Goal: Transaction & Acquisition: Purchase product/service

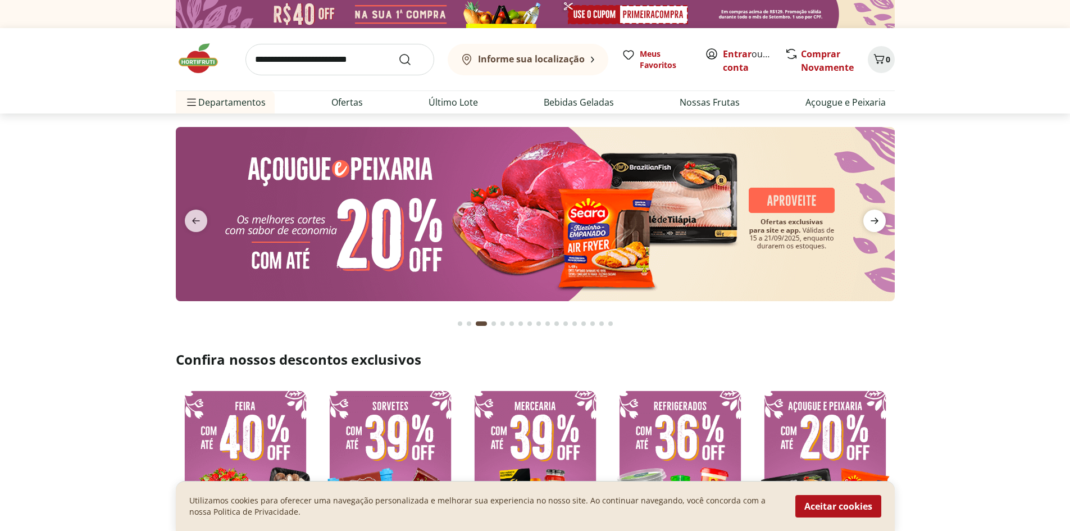
click at [880, 218] on icon "next" at bounding box center [874, 220] width 13 height 13
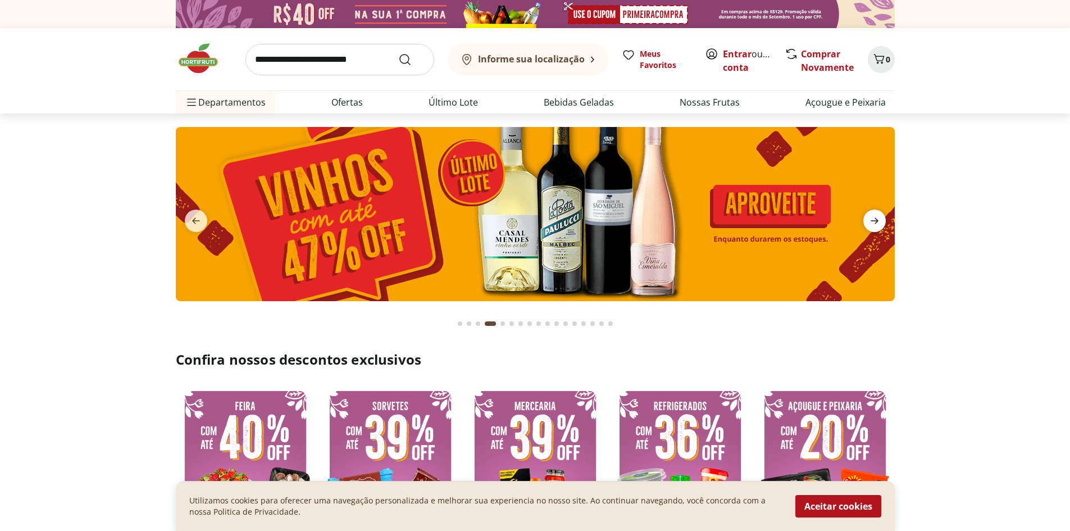
click at [880, 218] on icon "next" at bounding box center [874, 220] width 13 height 13
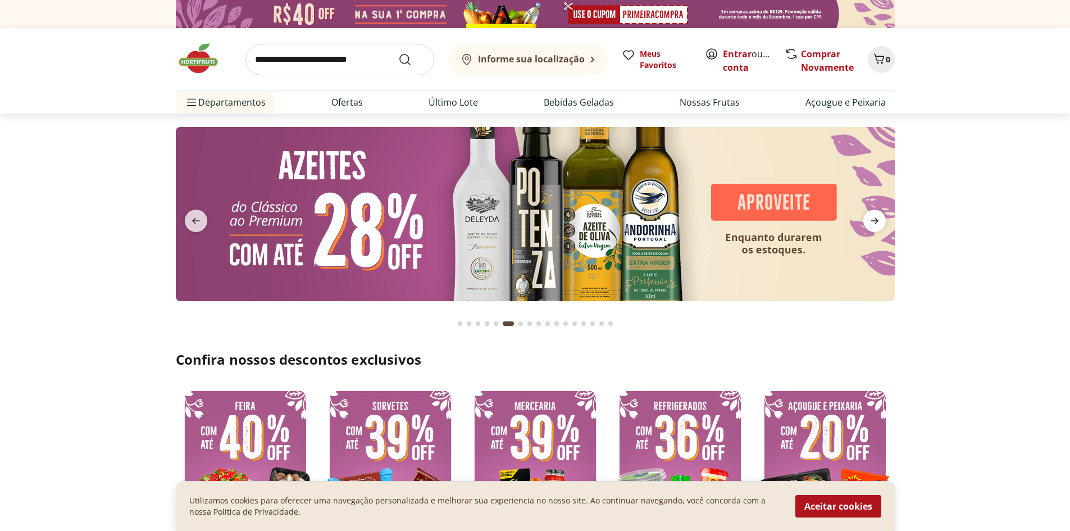
click at [871, 225] on icon "next" at bounding box center [874, 220] width 13 height 13
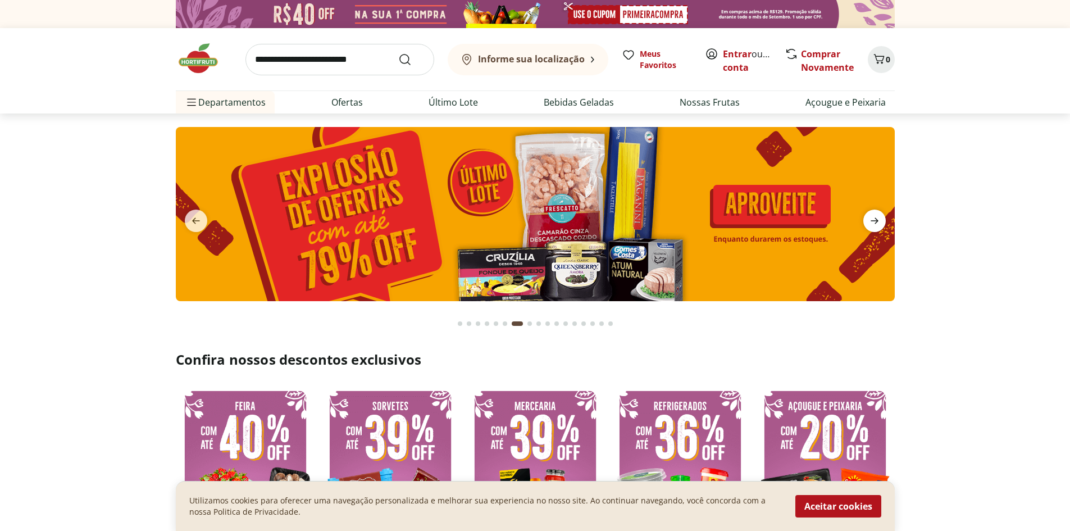
click at [871, 225] on icon "next" at bounding box center [874, 220] width 13 height 13
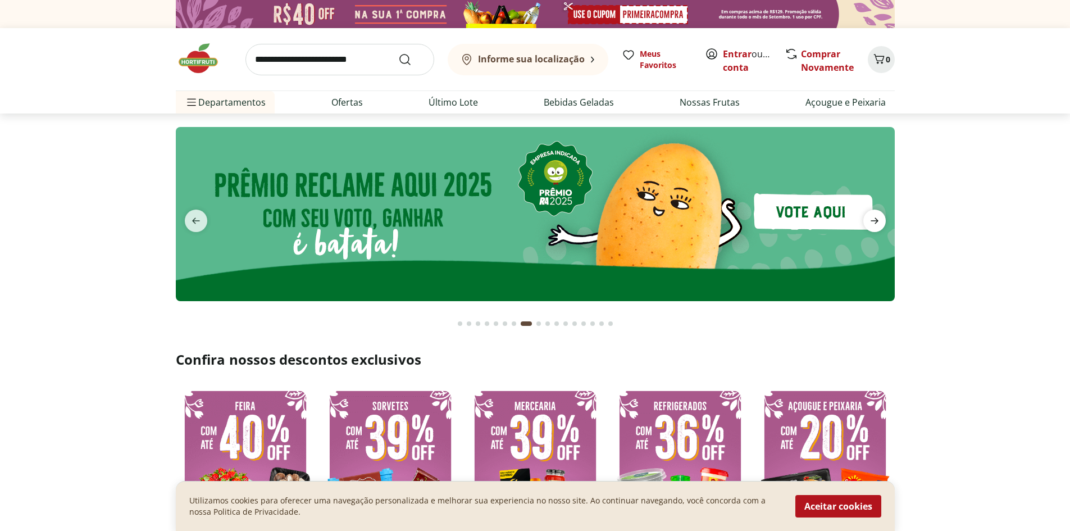
click at [871, 225] on icon "next" at bounding box center [874, 220] width 13 height 13
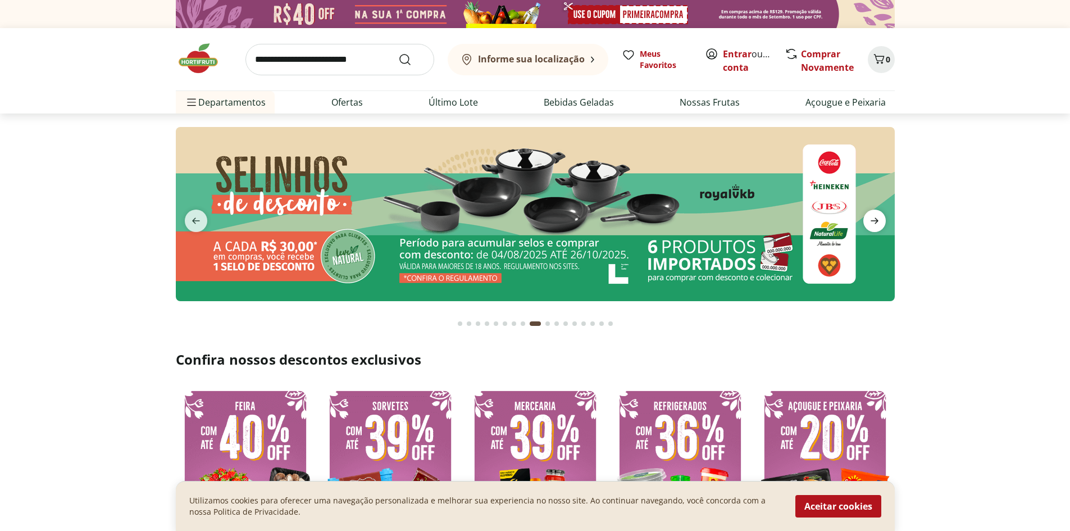
click at [871, 225] on icon "next" at bounding box center [874, 220] width 13 height 13
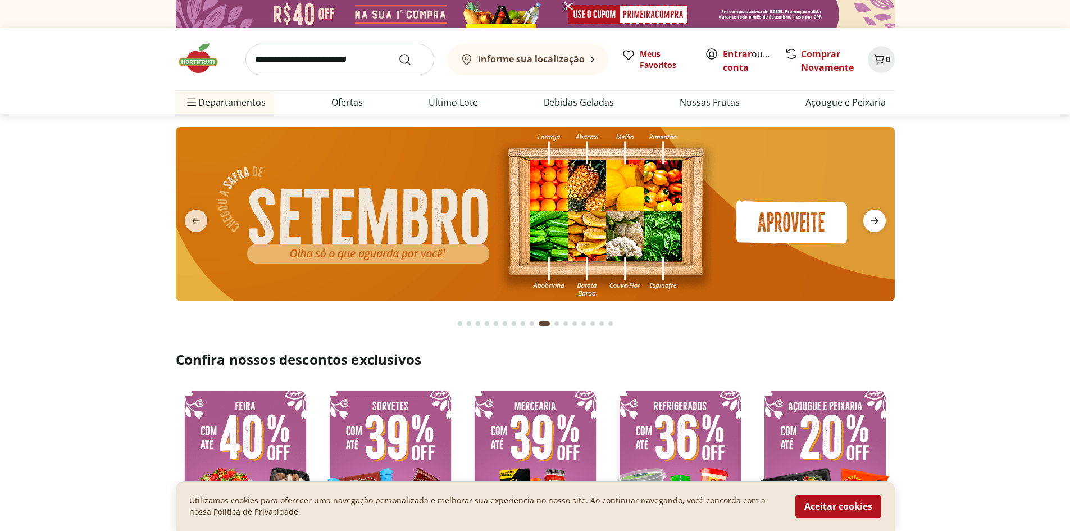
click at [871, 225] on icon "next" at bounding box center [874, 220] width 13 height 13
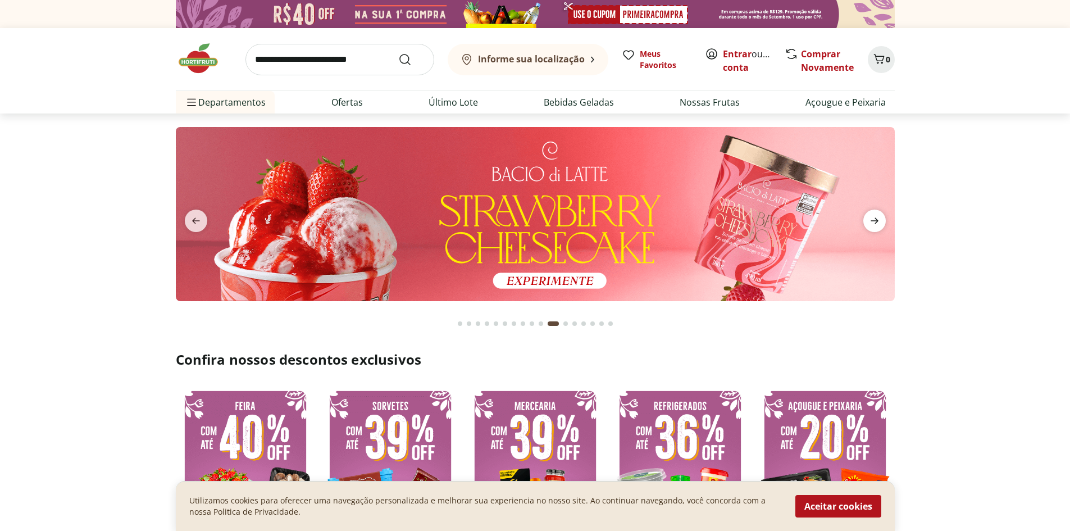
click at [871, 225] on icon "next" at bounding box center [874, 220] width 13 height 13
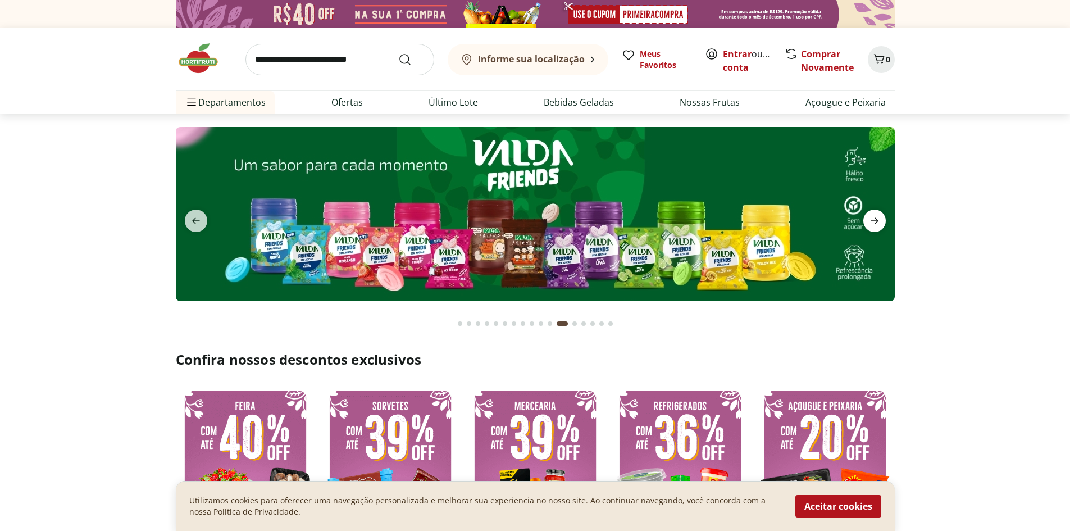
click at [871, 225] on icon "next" at bounding box center [874, 220] width 13 height 13
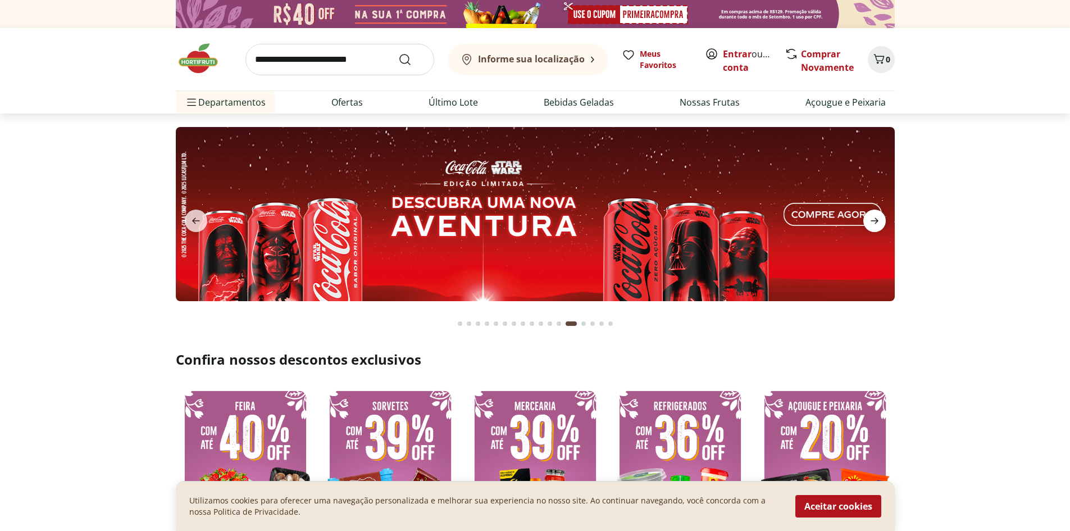
click at [871, 225] on icon "next" at bounding box center [874, 220] width 13 height 13
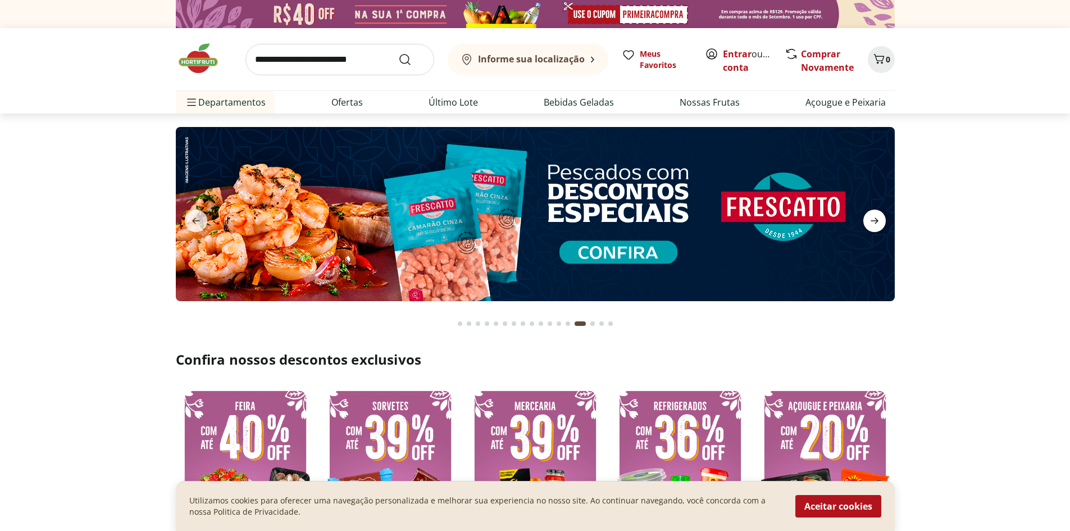
click at [871, 225] on icon "next" at bounding box center [874, 220] width 13 height 13
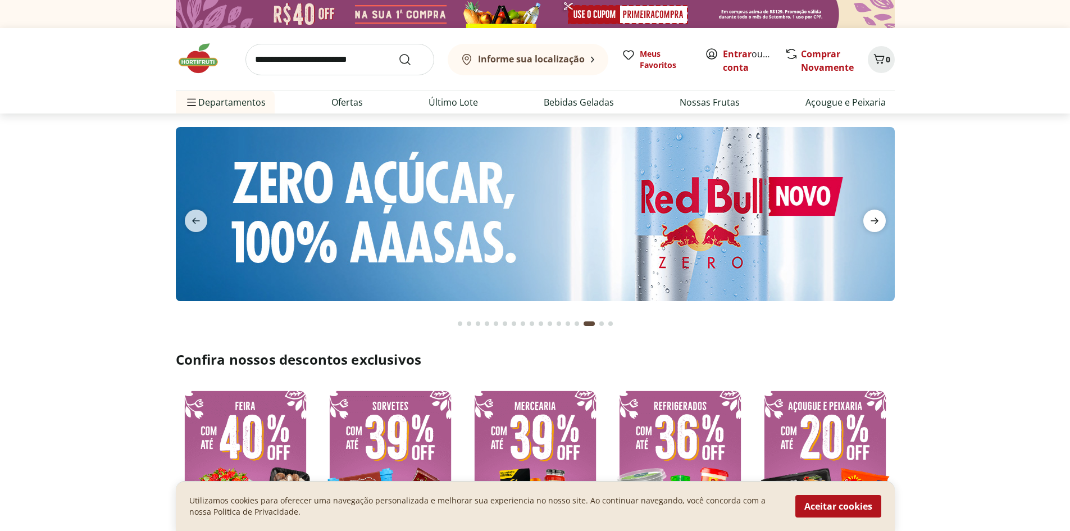
click at [871, 225] on icon "next" at bounding box center [874, 220] width 13 height 13
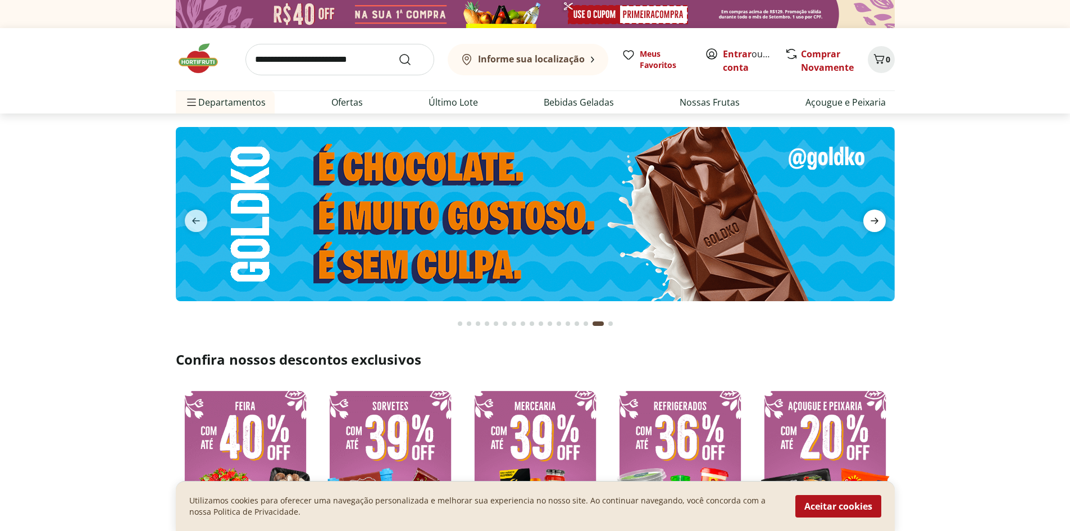
click at [871, 225] on icon "next" at bounding box center [874, 220] width 13 height 13
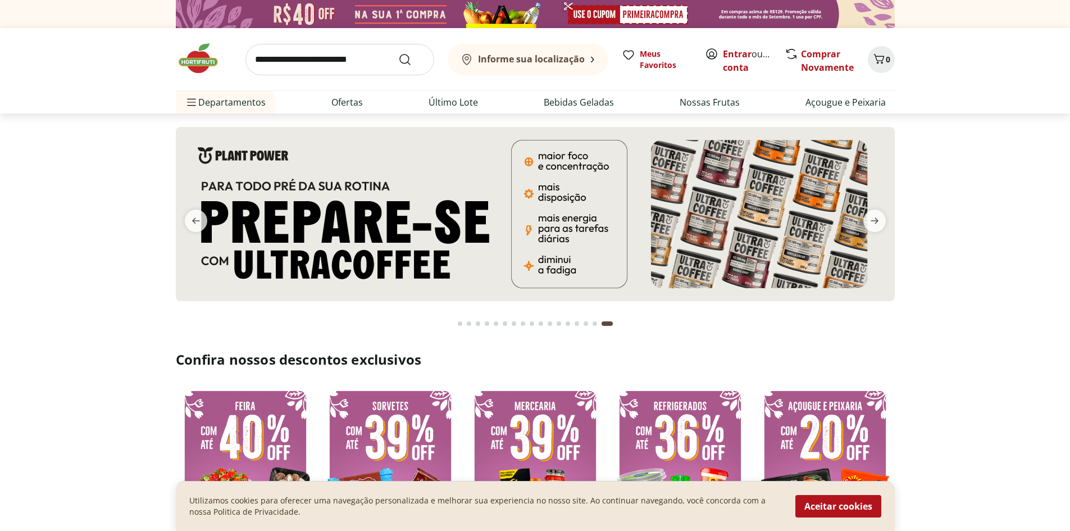
click at [1012, 206] on section at bounding box center [535, 225] width 1070 height 224
click at [200, 225] on icon "previous" at bounding box center [195, 220] width 13 height 13
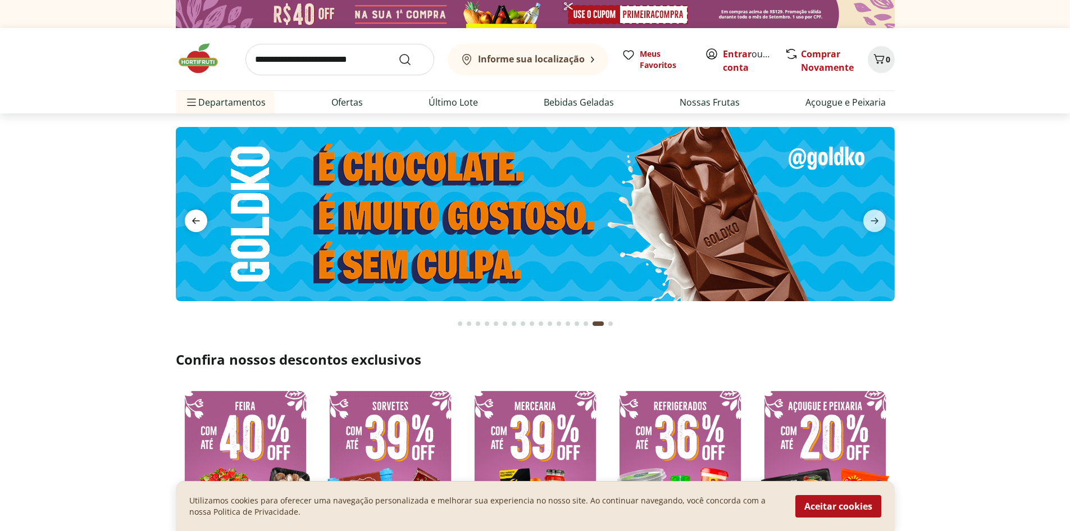
click at [200, 225] on icon "previous" at bounding box center [195, 220] width 13 height 13
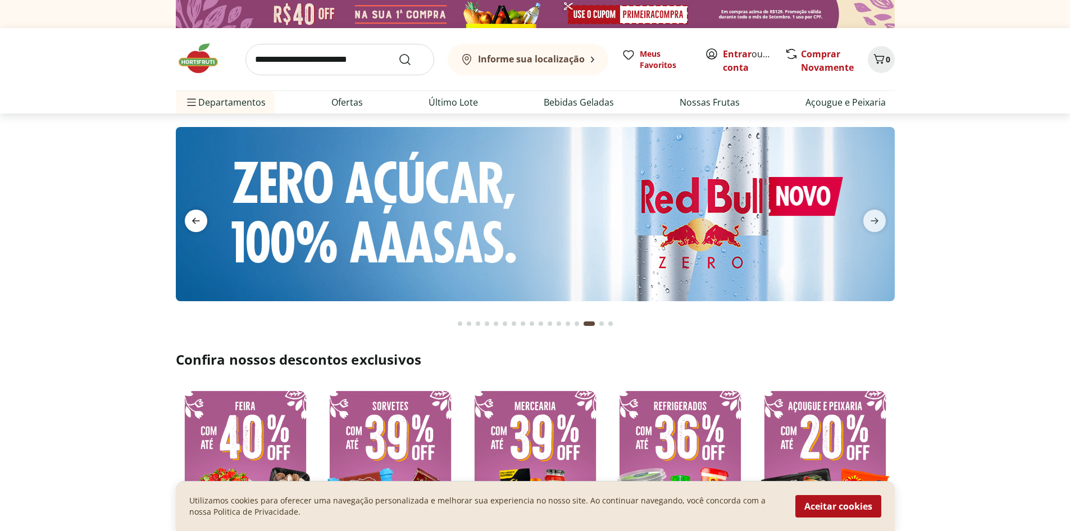
click at [200, 225] on icon "previous" at bounding box center [195, 220] width 13 height 13
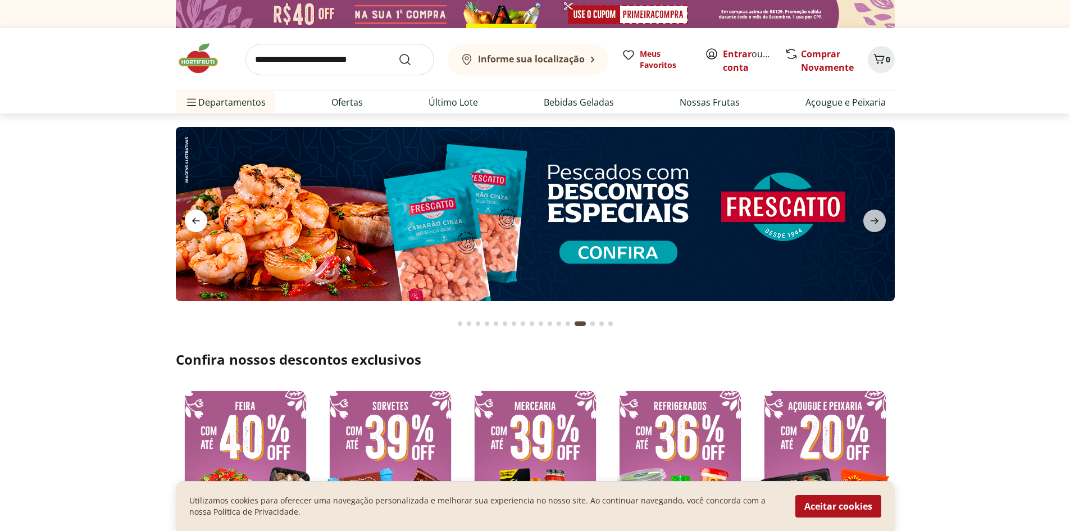
click at [200, 225] on icon "previous" at bounding box center [195, 220] width 13 height 13
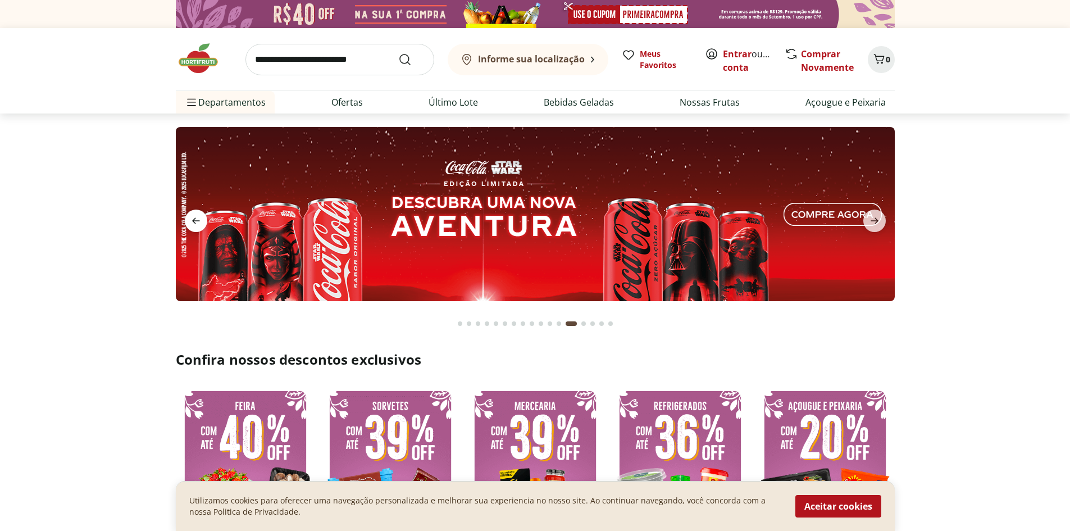
click at [200, 225] on icon "previous" at bounding box center [195, 220] width 13 height 13
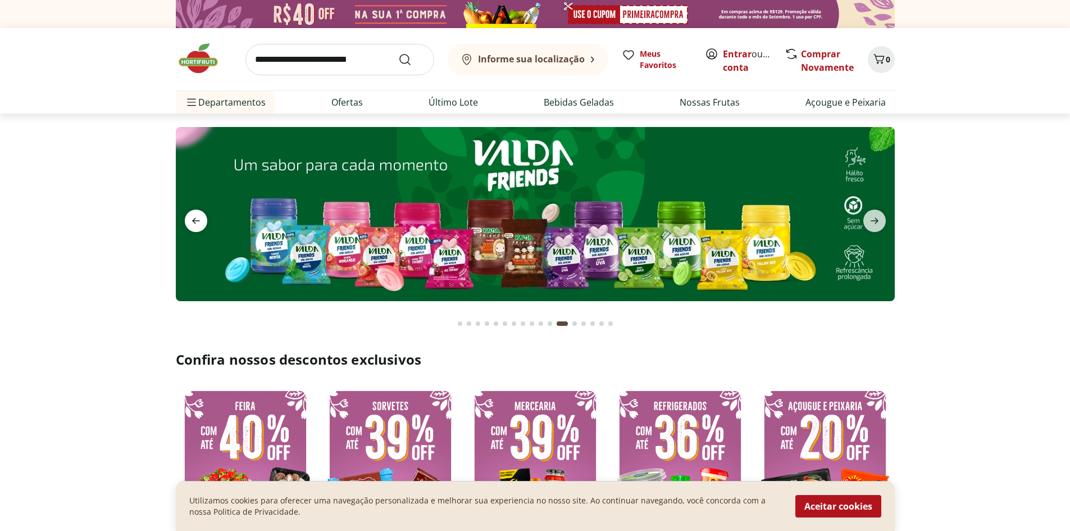
click at [200, 225] on icon "previous" at bounding box center [195, 220] width 13 height 13
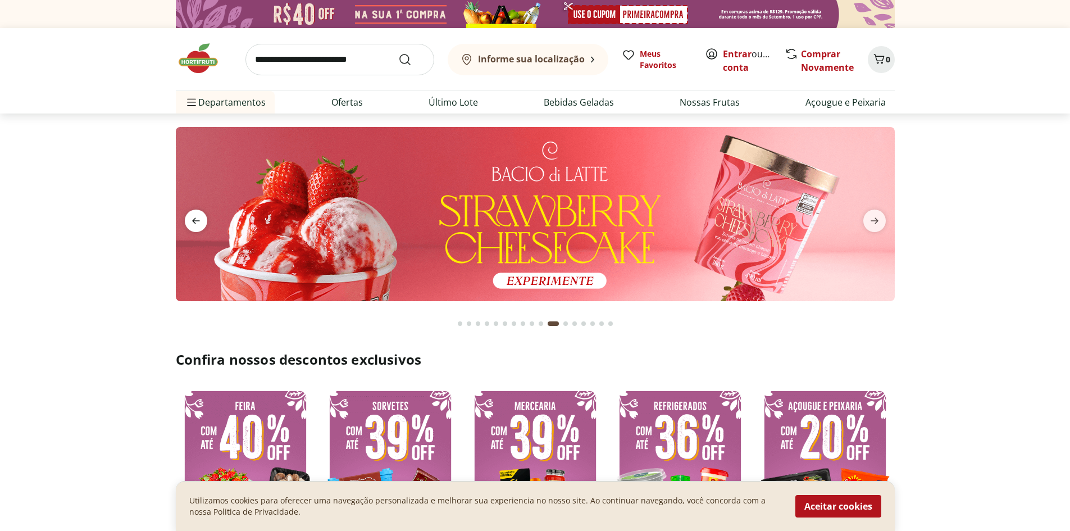
click at [200, 225] on icon "previous" at bounding box center [195, 220] width 13 height 13
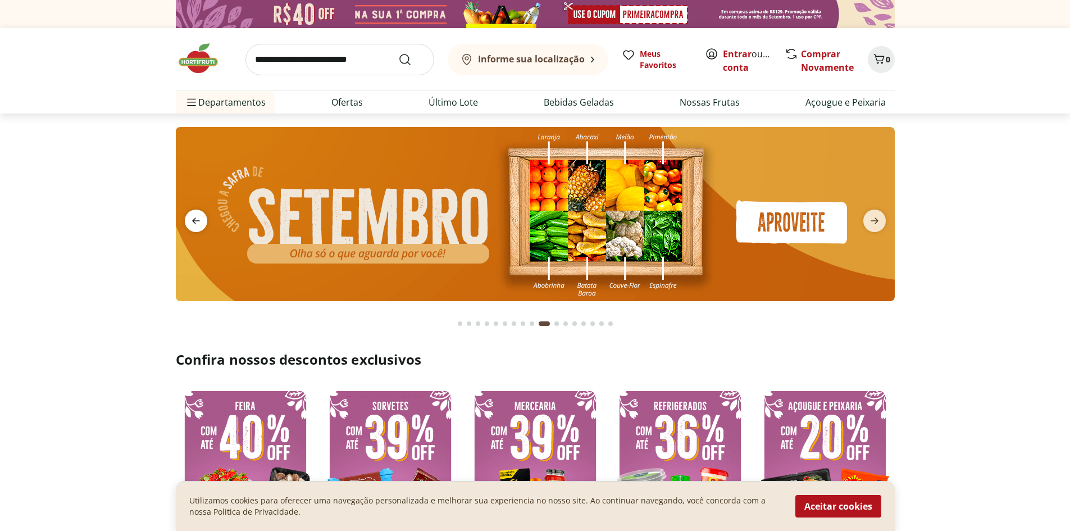
click at [200, 225] on icon "previous" at bounding box center [195, 220] width 13 height 13
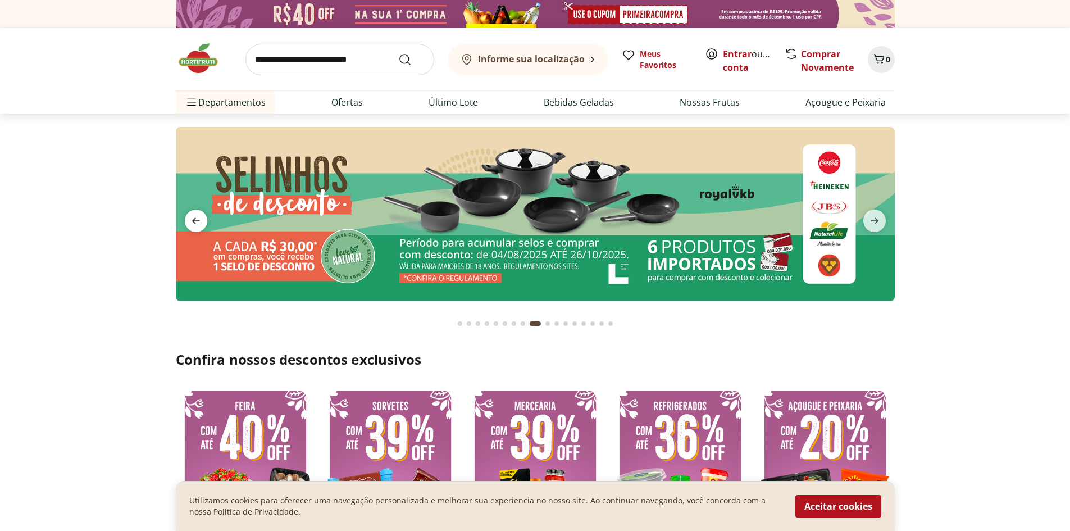
click at [200, 225] on icon "previous" at bounding box center [195, 220] width 13 height 13
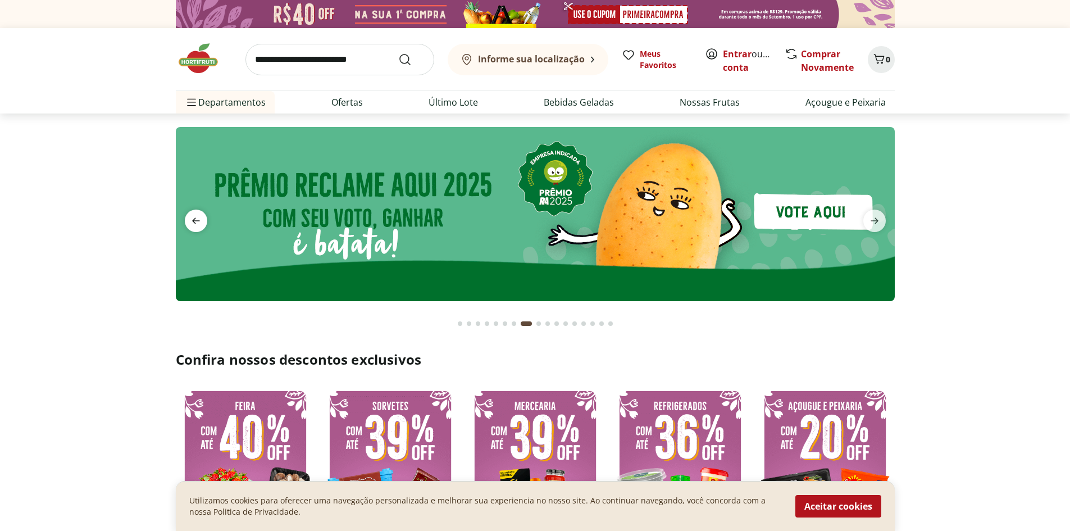
click at [200, 225] on icon "previous" at bounding box center [195, 220] width 13 height 13
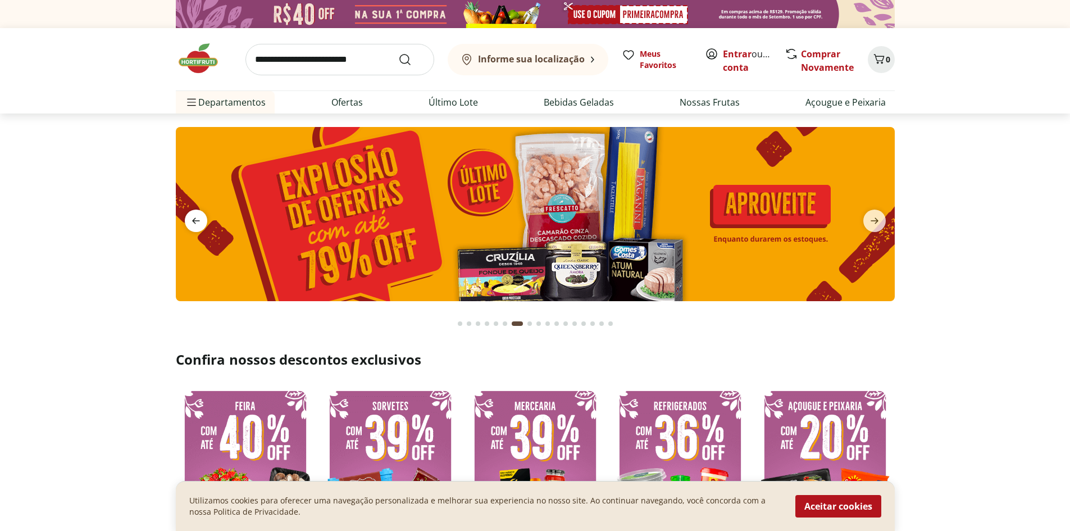
click at [200, 225] on icon "previous" at bounding box center [195, 220] width 13 height 13
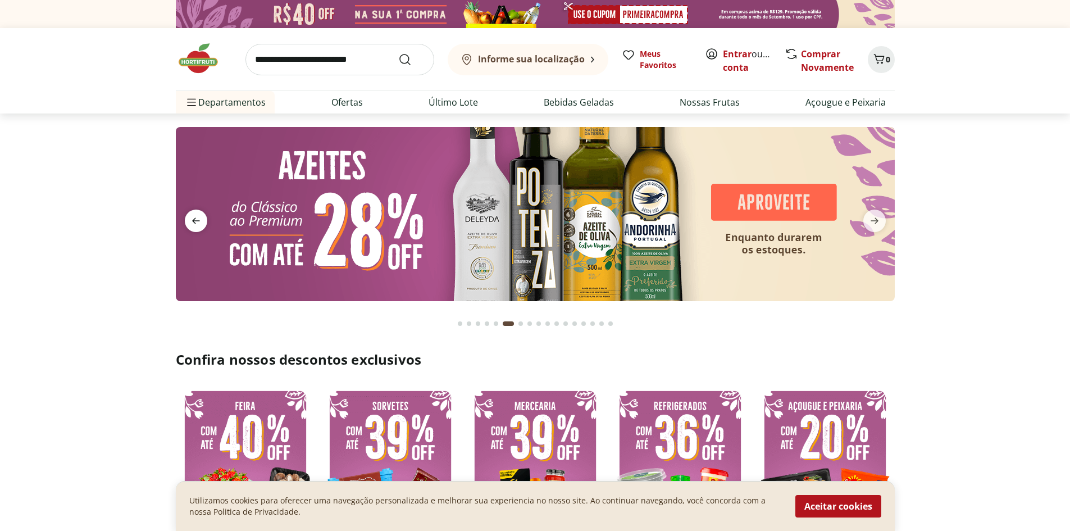
click at [200, 225] on icon "previous" at bounding box center [195, 220] width 13 height 13
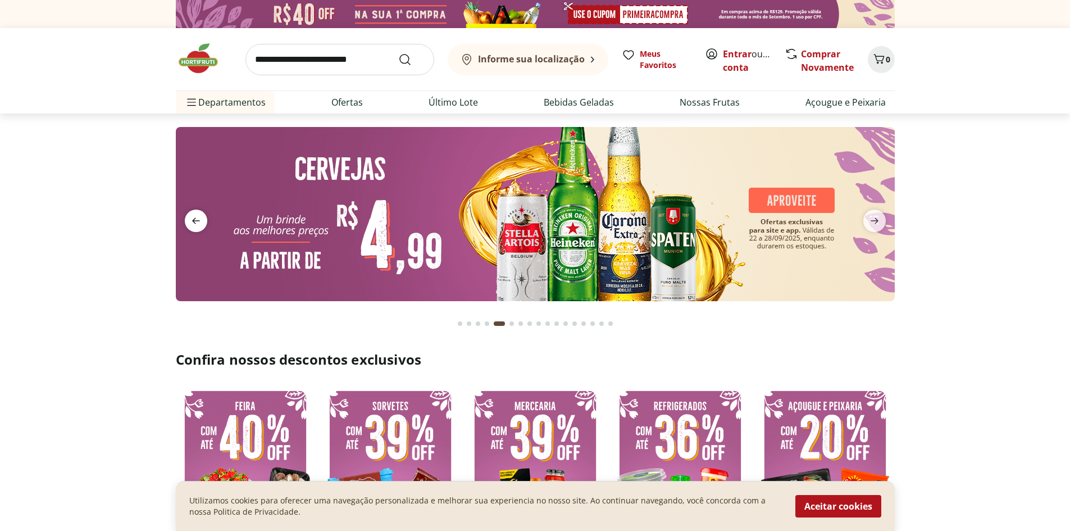
click at [200, 225] on icon "previous" at bounding box center [195, 220] width 13 height 13
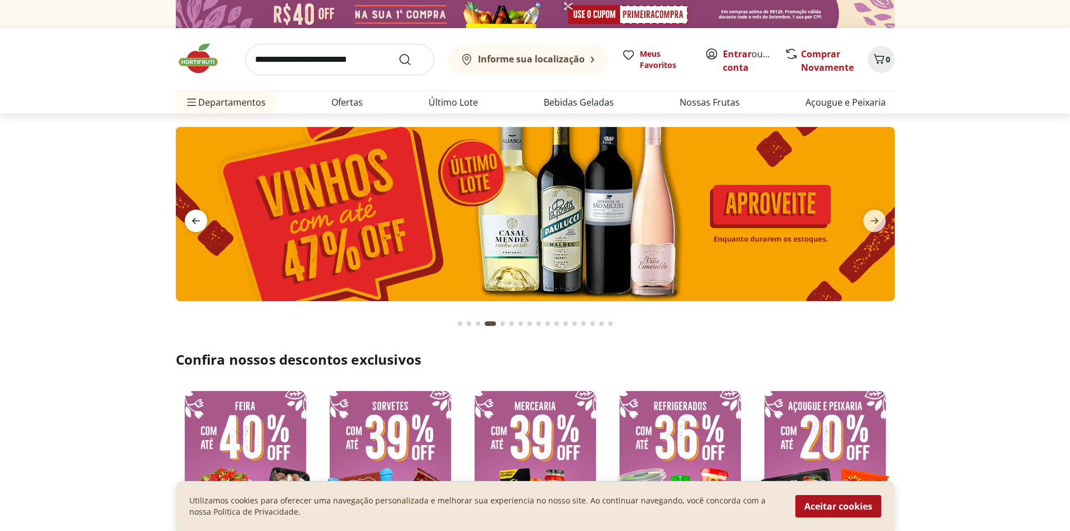
click at [200, 225] on icon "previous" at bounding box center [195, 220] width 13 height 13
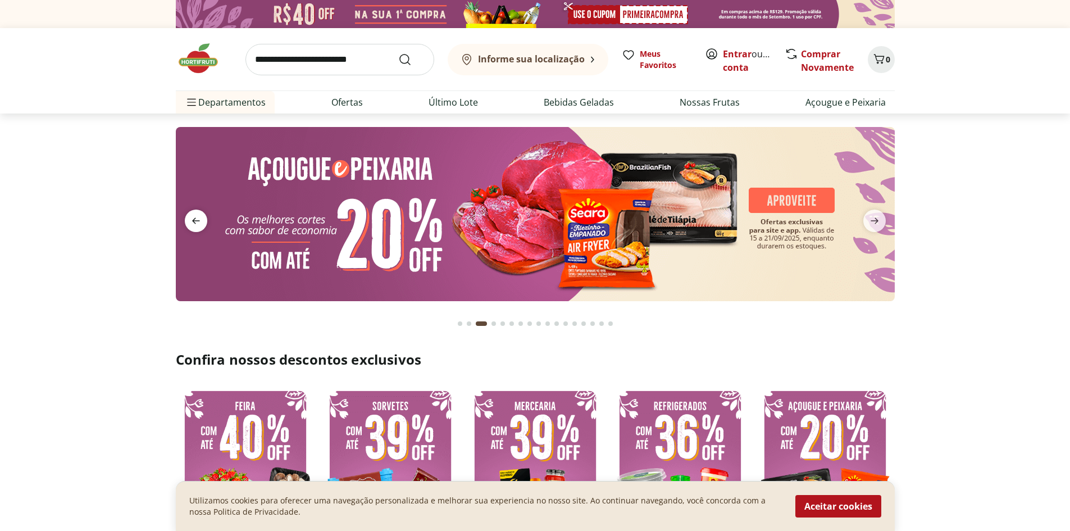
click at [200, 225] on icon "previous" at bounding box center [195, 220] width 13 height 13
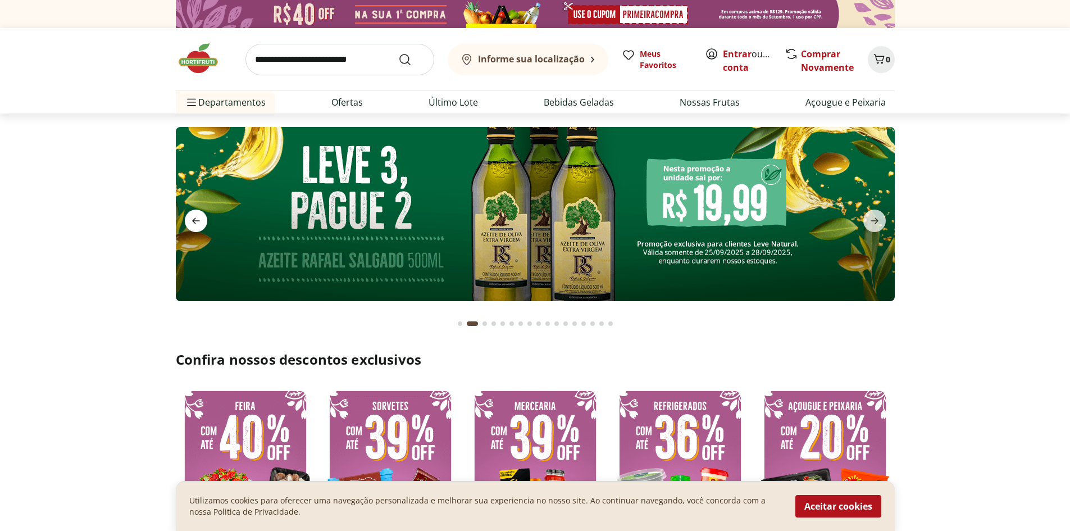
click at [200, 225] on icon "previous" at bounding box center [195, 220] width 13 height 13
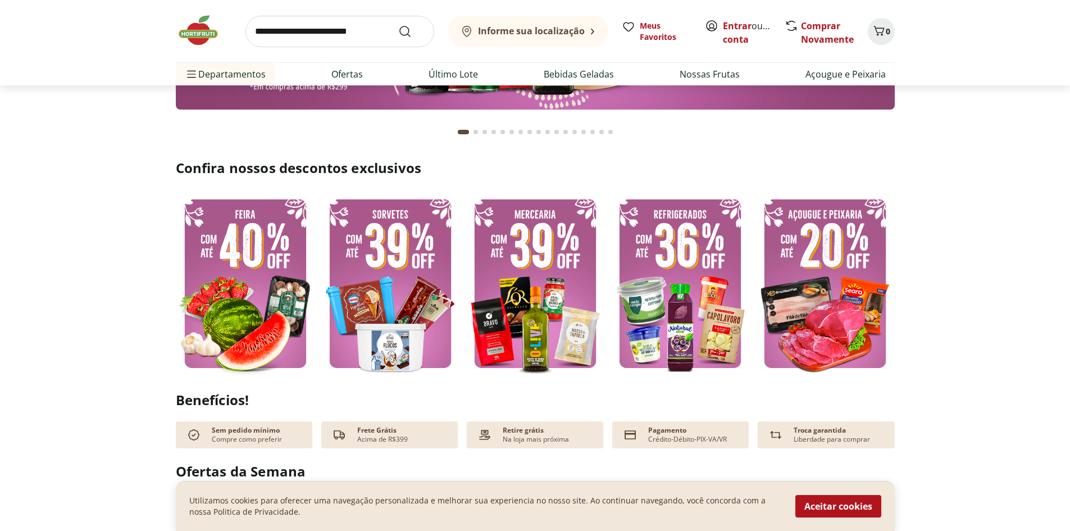
scroll to position [281, 0]
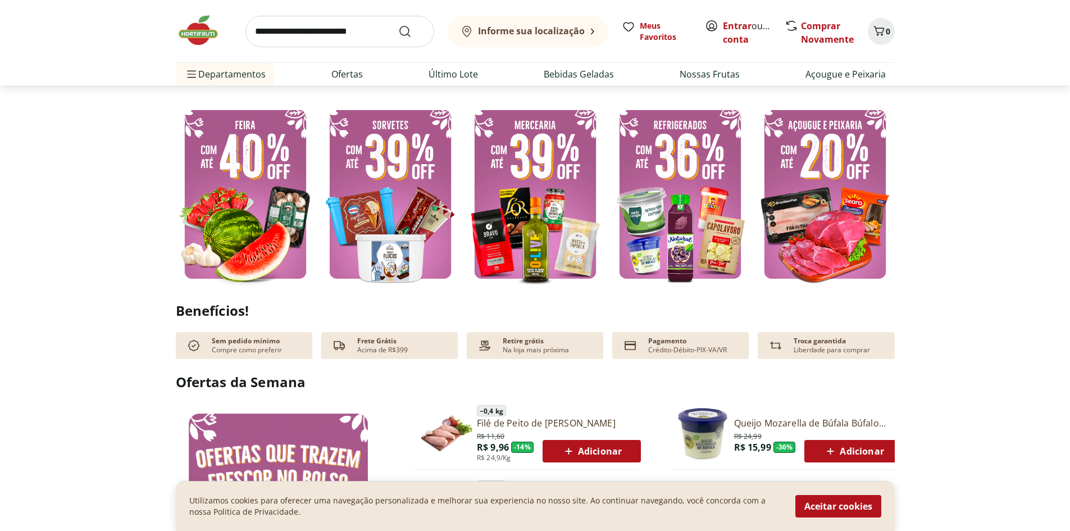
click at [212, 222] on img at bounding box center [245, 194] width 139 height 186
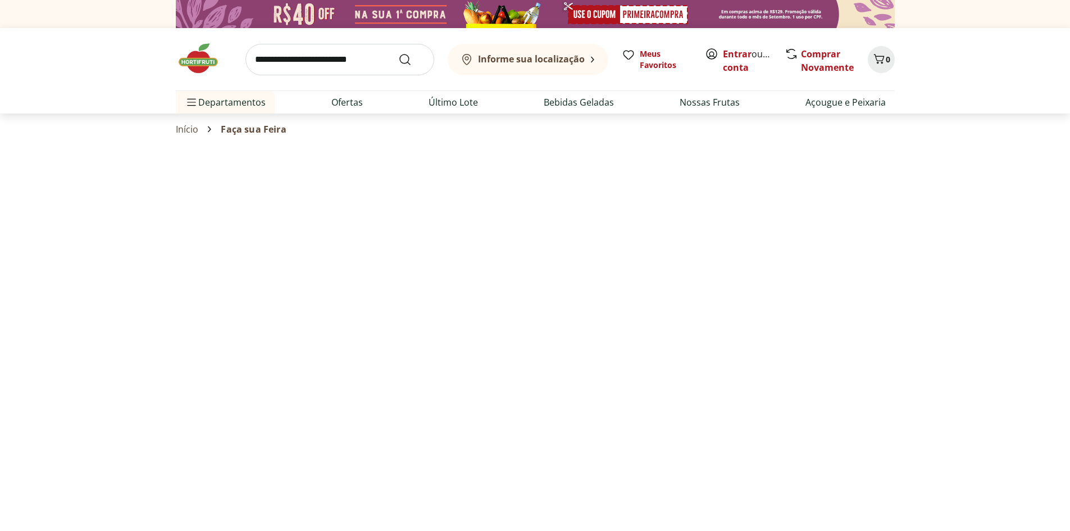
select select "**********"
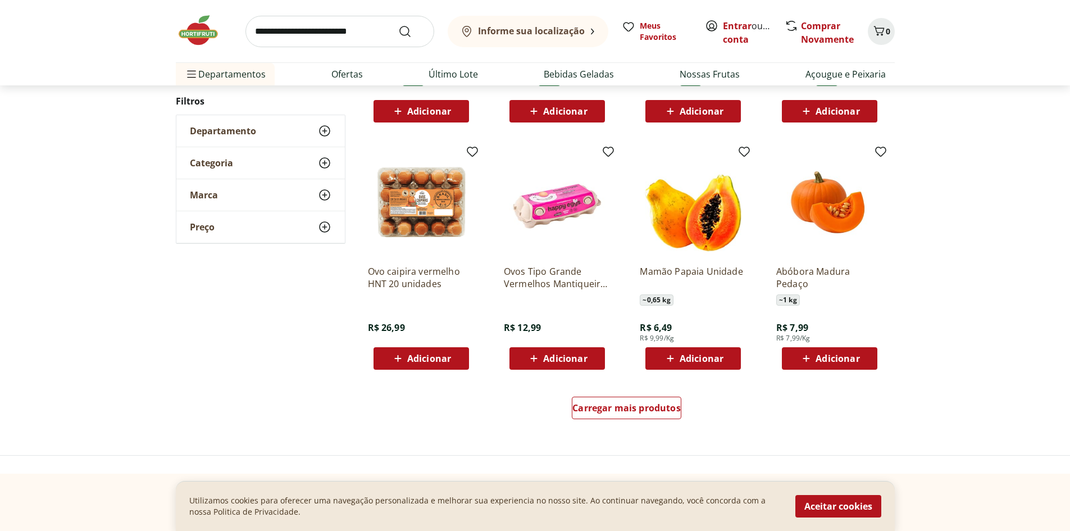
scroll to position [562, 0]
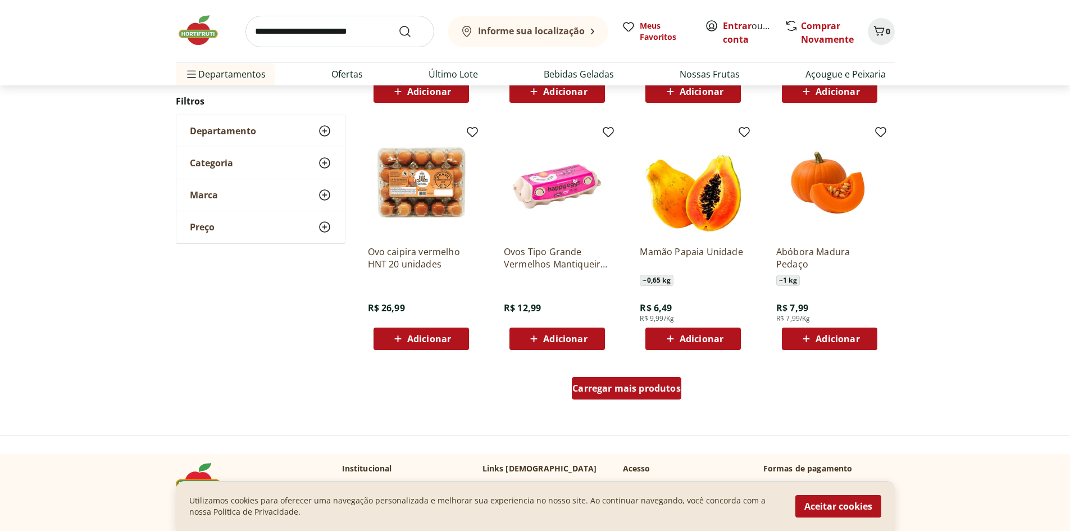
click at [641, 385] on span "Carregar mais produtos" at bounding box center [626, 388] width 108 height 9
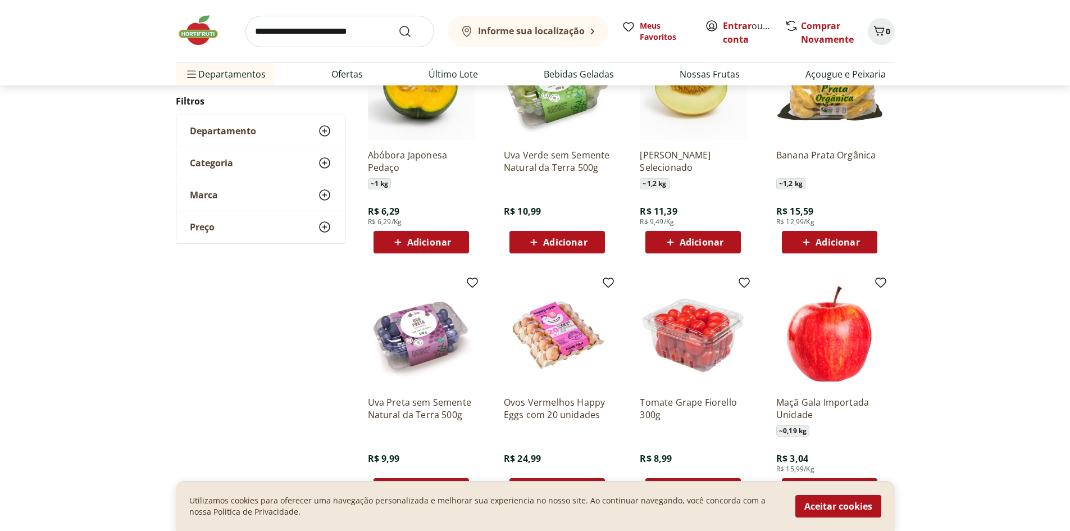
scroll to position [899, 0]
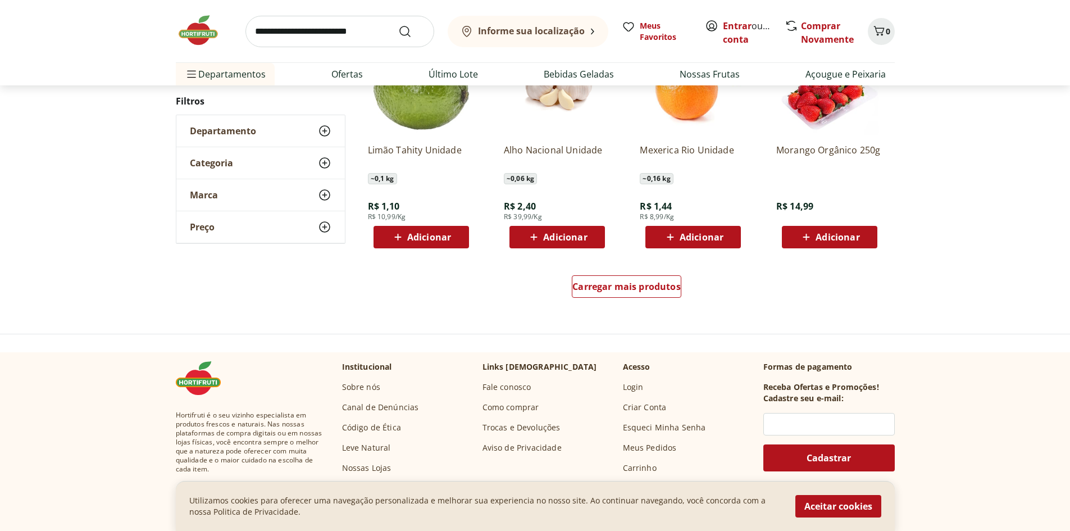
scroll to position [730, 0]
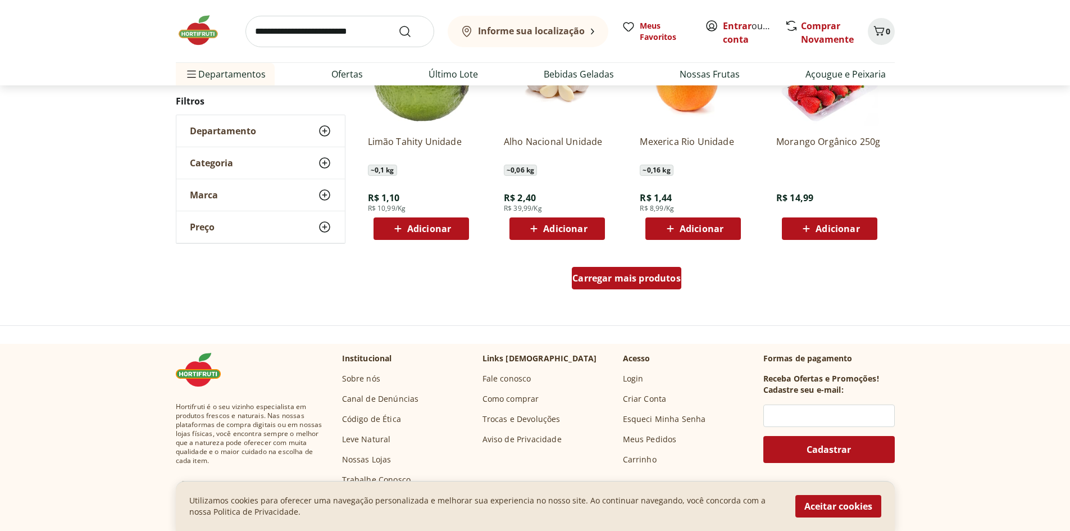
click at [596, 275] on span "Carregar mais produtos" at bounding box center [626, 278] width 108 height 9
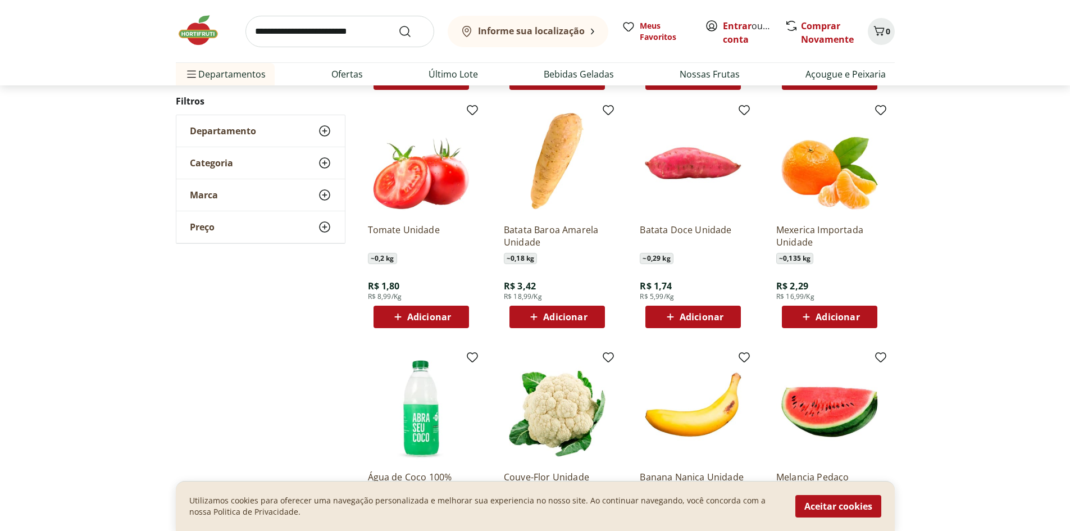
scroll to position [899, 0]
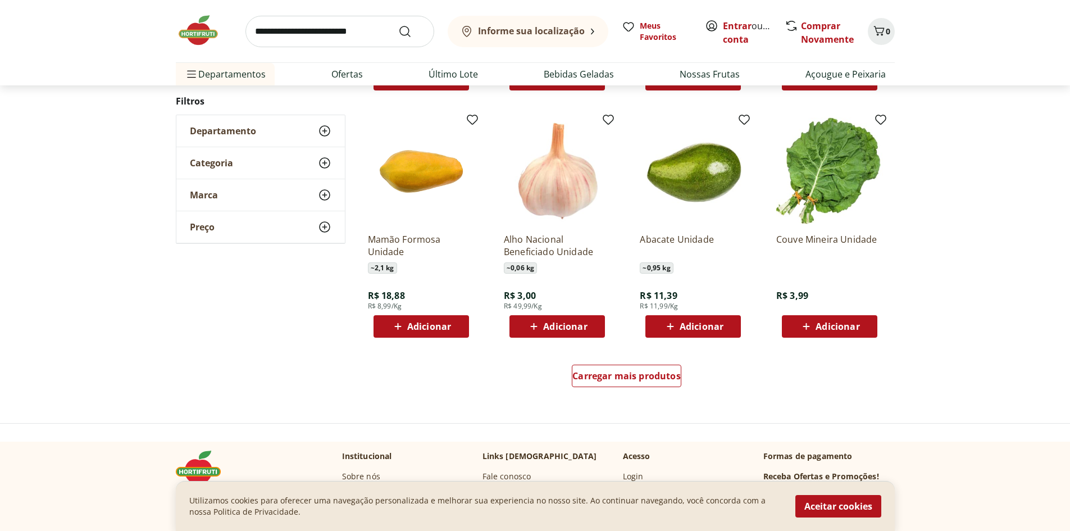
scroll to position [616, 0]
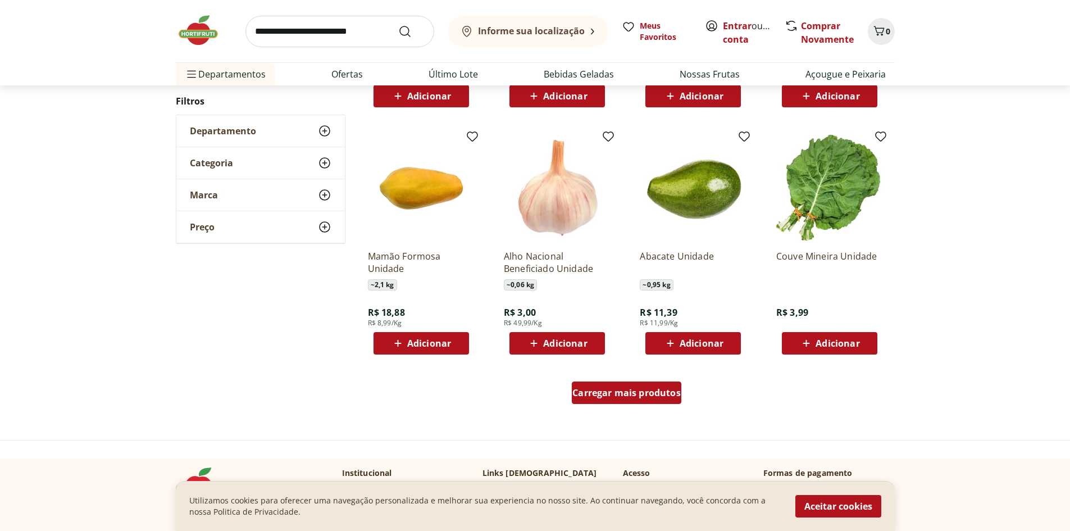
click at [649, 395] on span "Carregar mais produtos" at bounding box center [626, 392] width 108 height 9
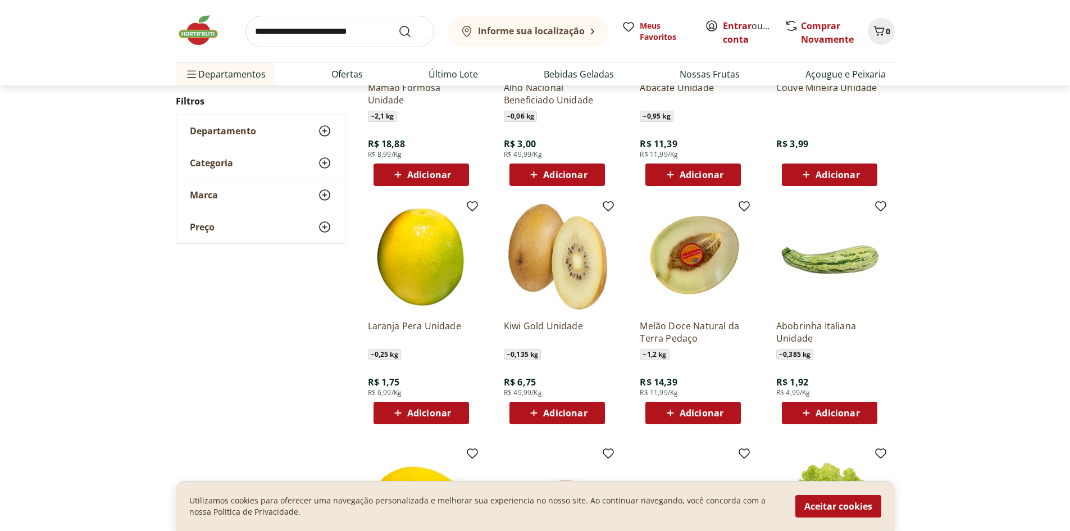
scroll to position [840, 0]
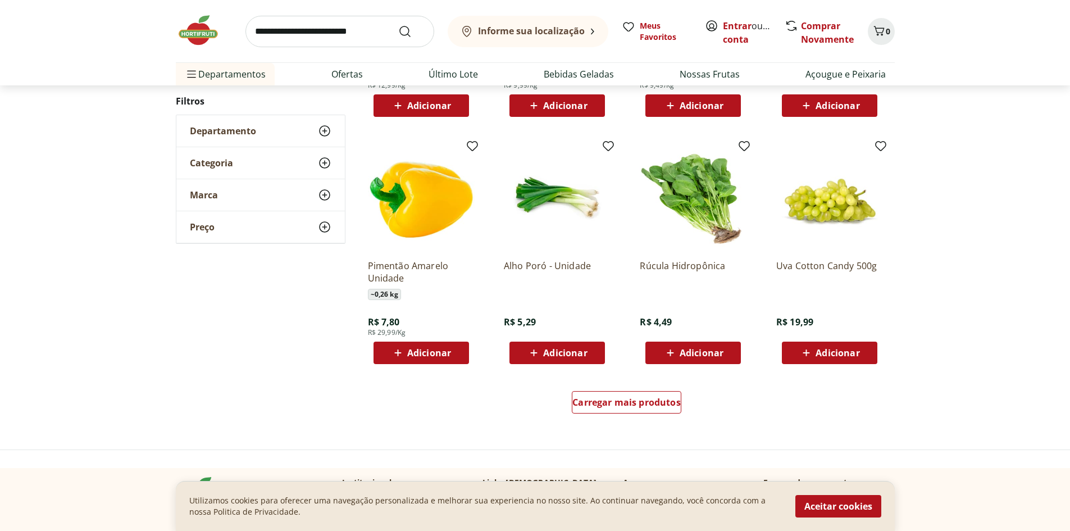
scroll to position [613, 0]
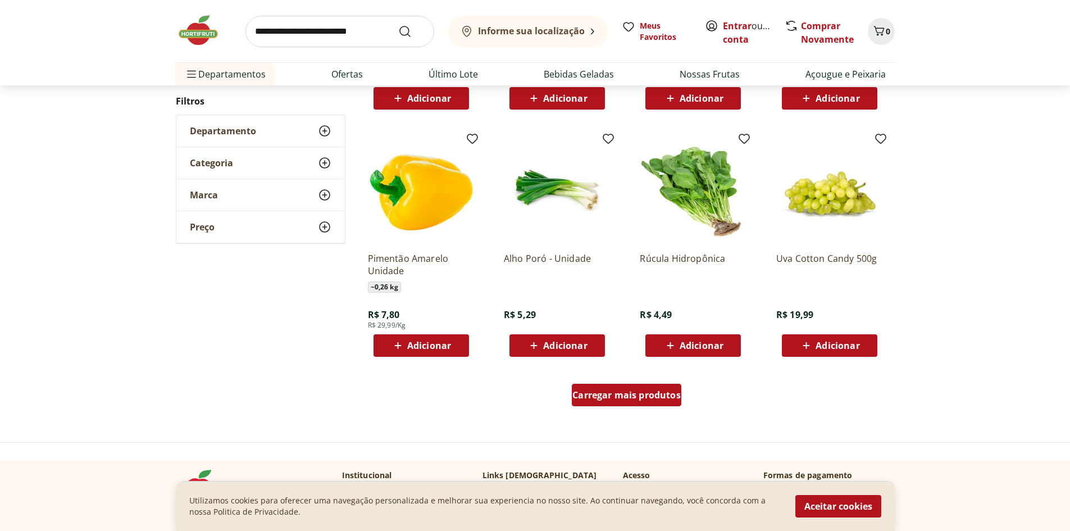
click at [669, 399] on span "Carregar mais produtos" at bounding box center [626, 394] width 108 height 9
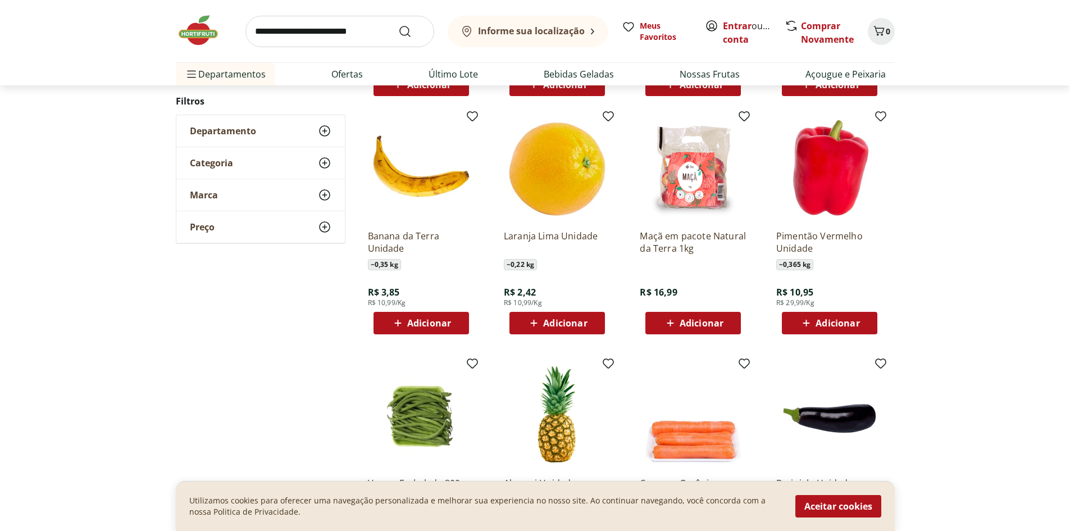
scroll to position [894, 0]
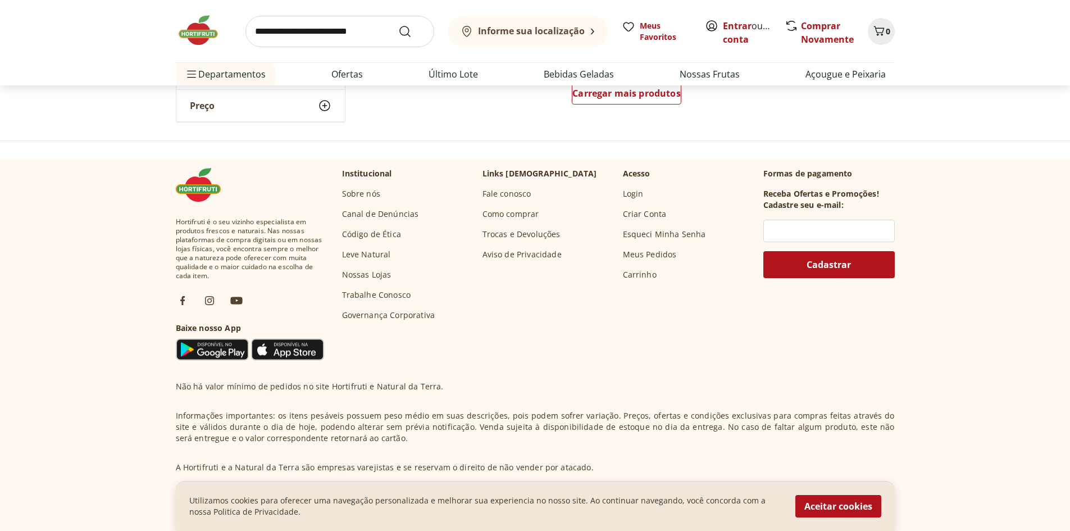
scroll to position [914, 0]
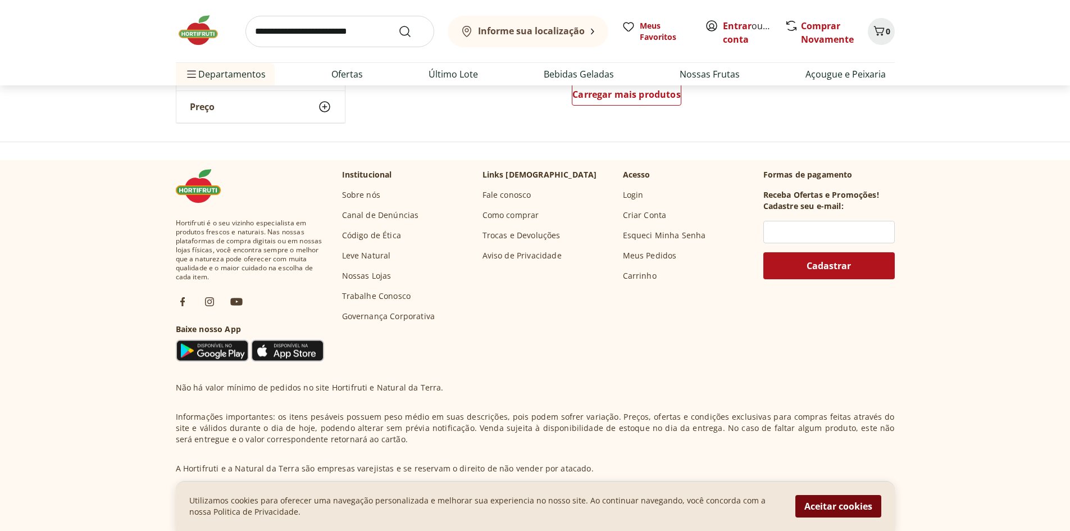
click at [848, 502] on button "Aceitar cookies" at bounding box center [838, 506] width 86 height 22
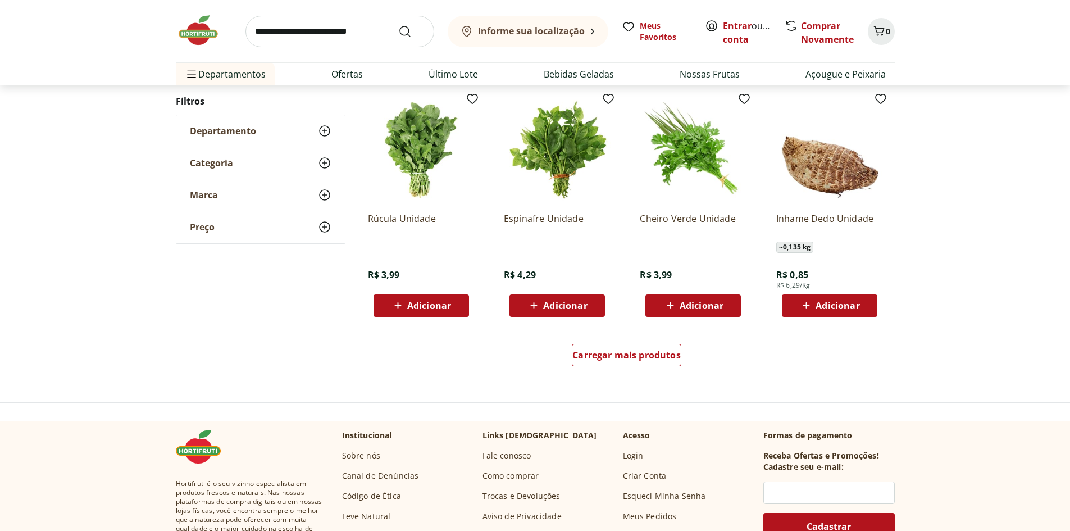
scroll to position [633, 0]
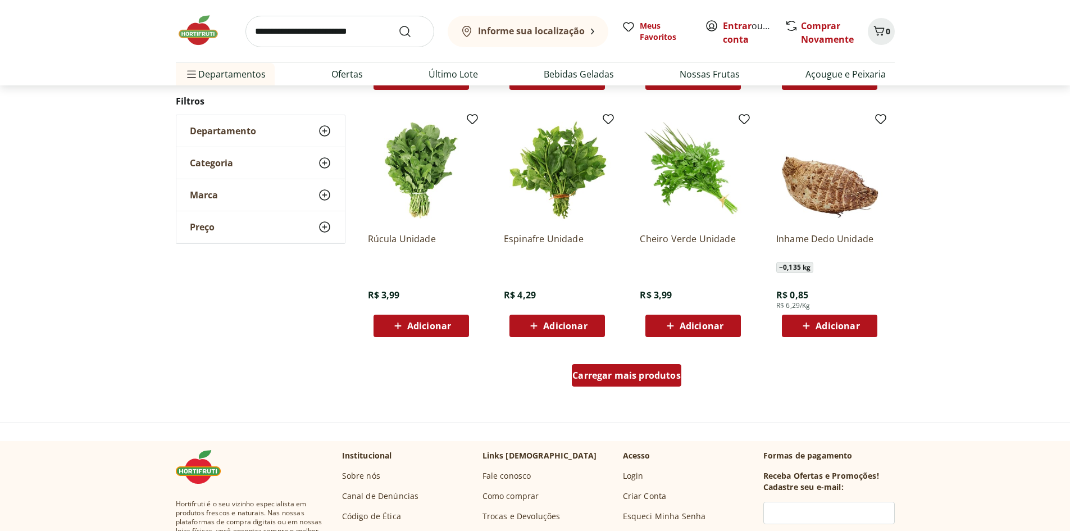
click at [633, 380] on span "Carregar mais produtos" at bounding box center [626, 375] width 108 height 9
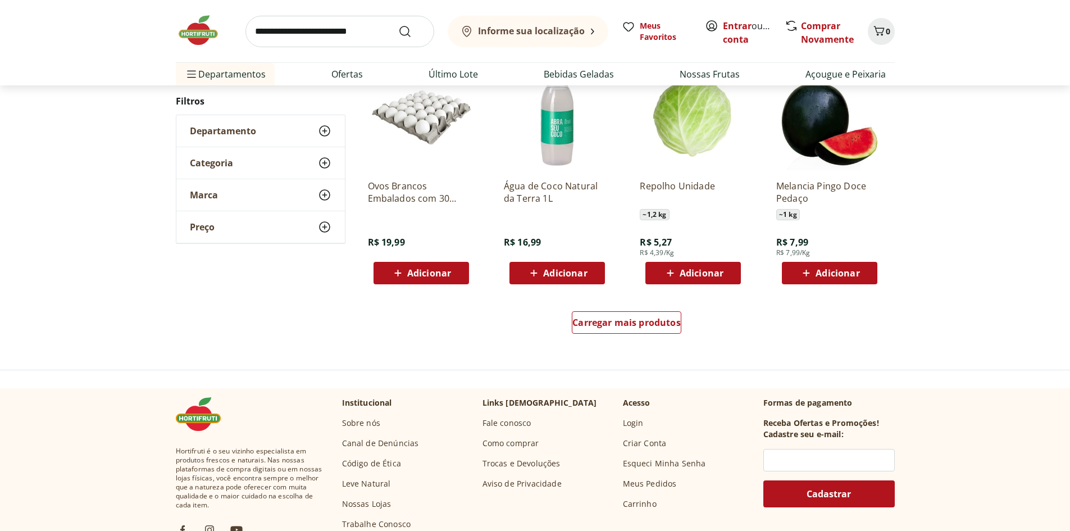
scroll to position [687, 0]
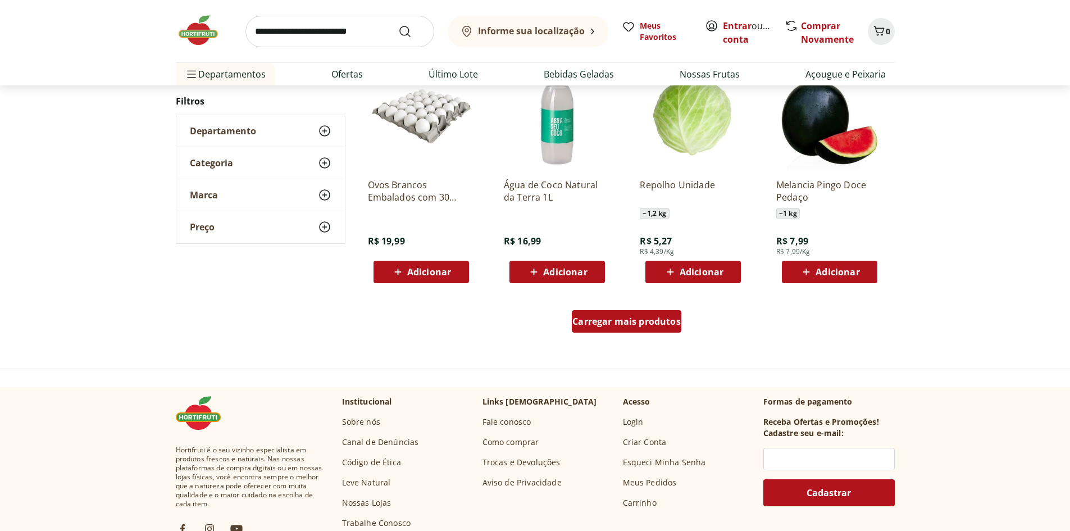
click at [629, 328] on div "Carregar mais produtos" at bounding box center [627, 321] width 110 height 22
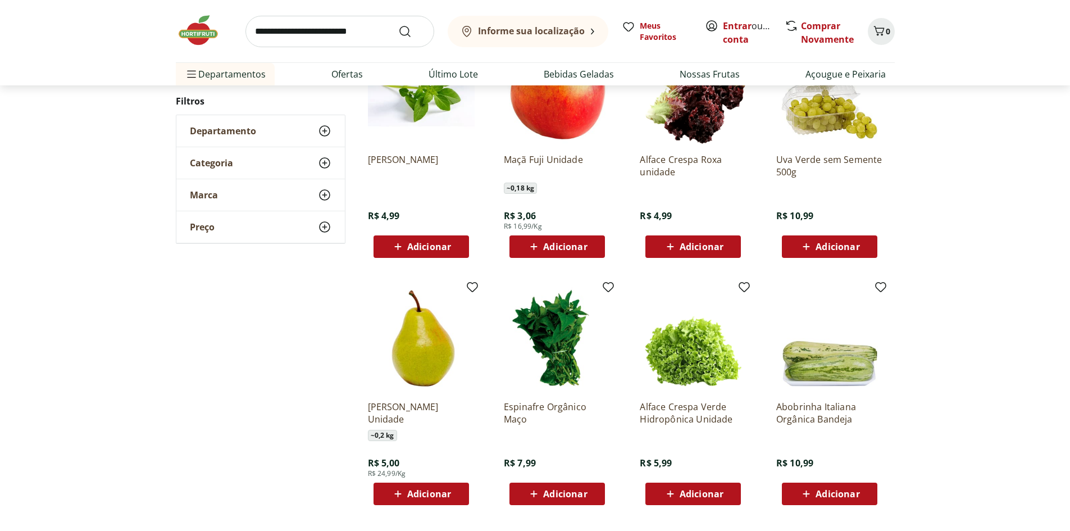
scroll to position [628, 0]
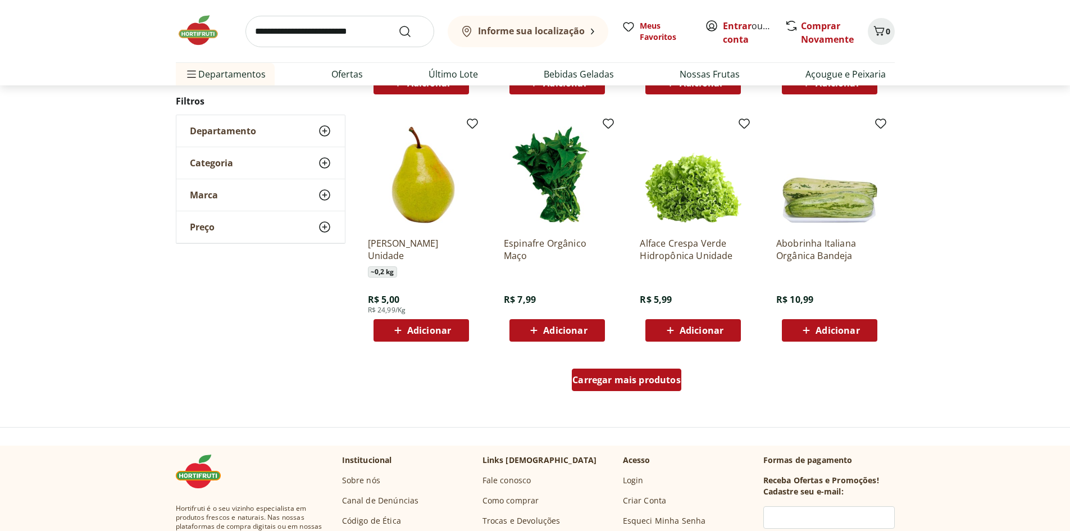
click at [619, 377] on span "Carregar mais produtos" at bounding box center [626, 379] width 108 height 9
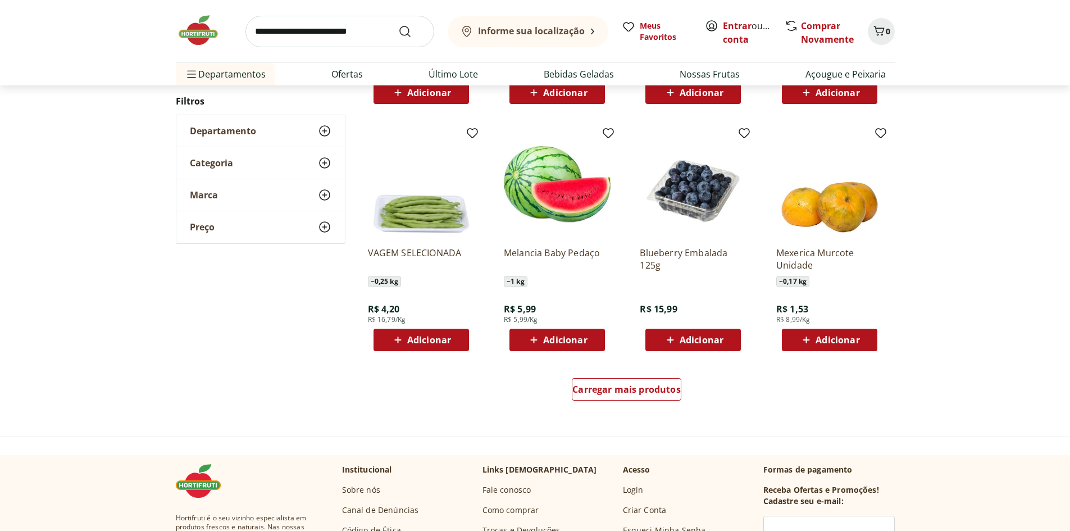
scroll to position [626, 0]
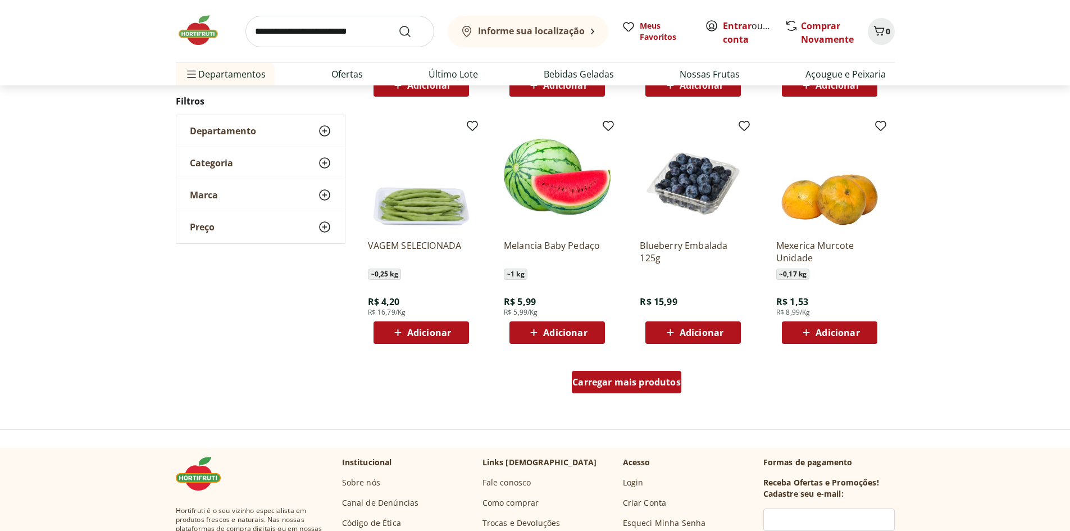
click at [652, 384] on span "Carregar mais produtos" at bounding box center [626, 381] width 108 height 9
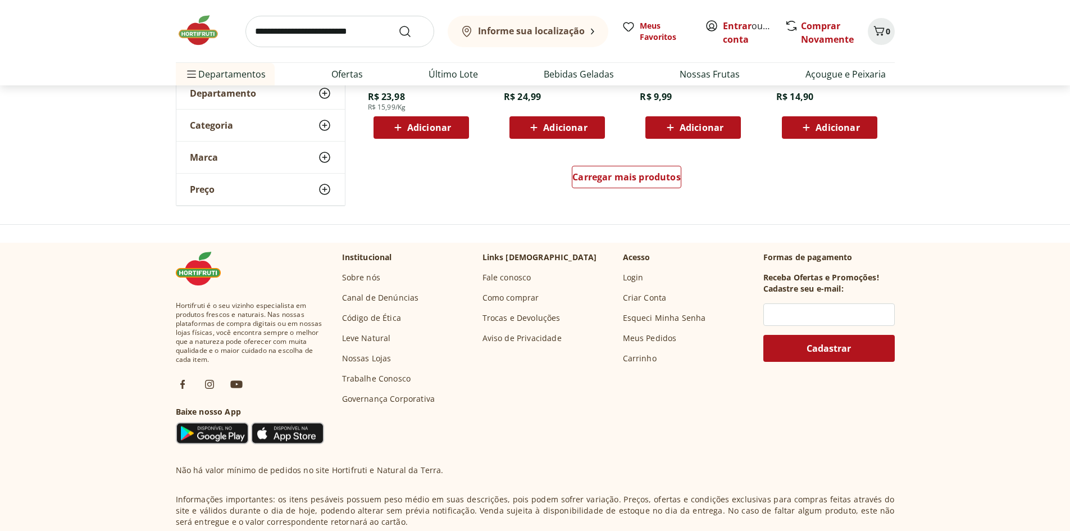
scroll to position [849, 0]
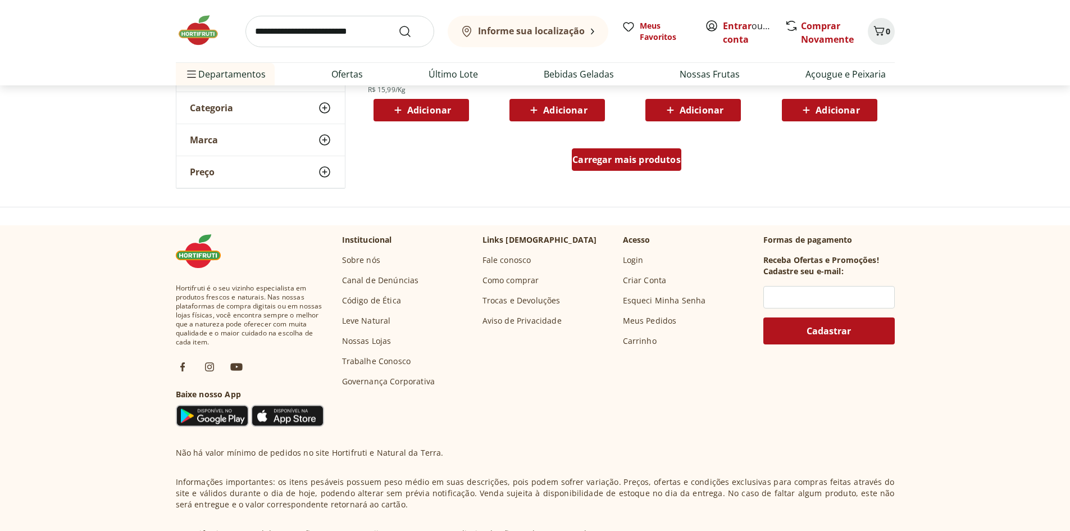
click at [617, 171] on div "Carregar mais produtos" at bounding box center [627, 159] width 110 height 22
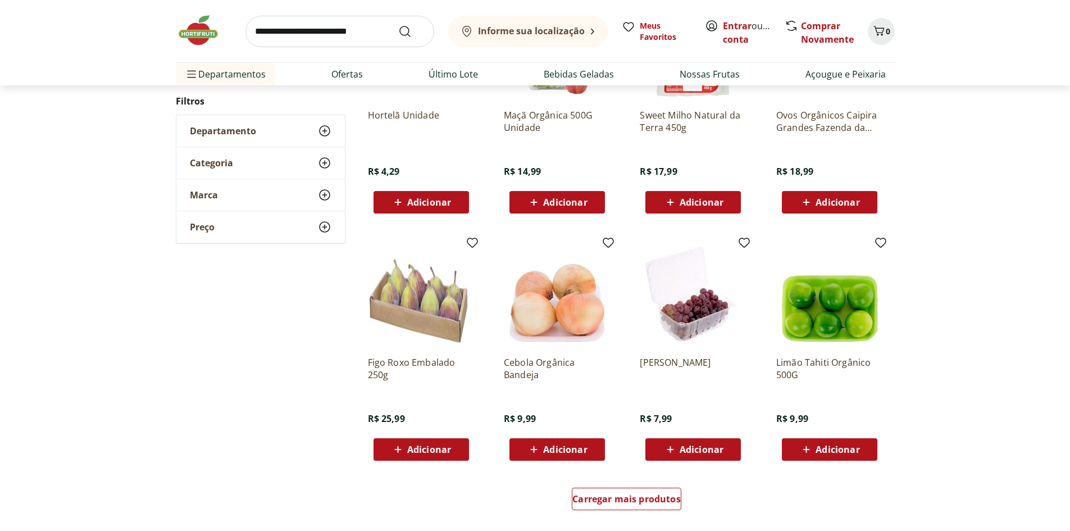
scroll to position [566, 0]
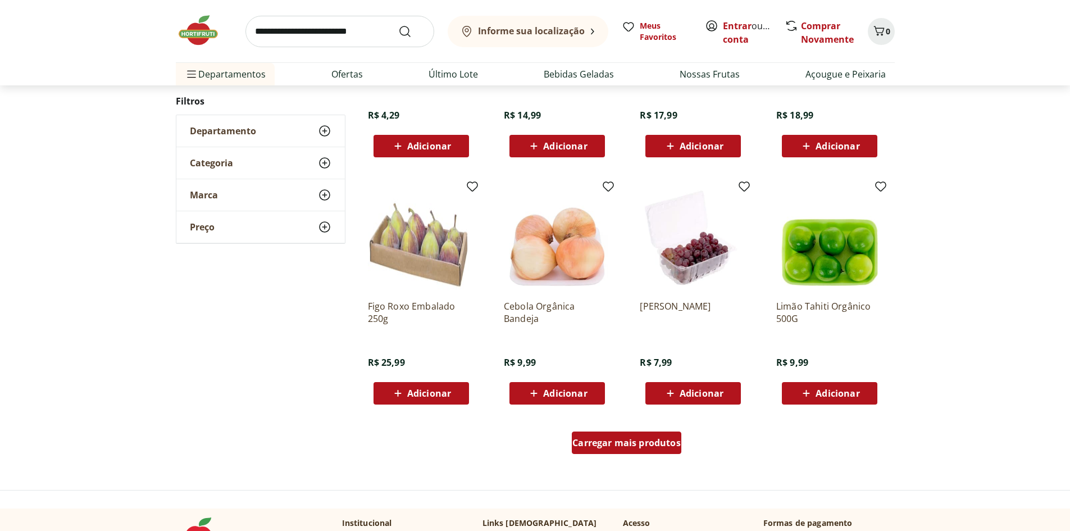
click at [664, 447] on span "Carregar mais produtos" at bounding box center [626, 442] width 108 height 9
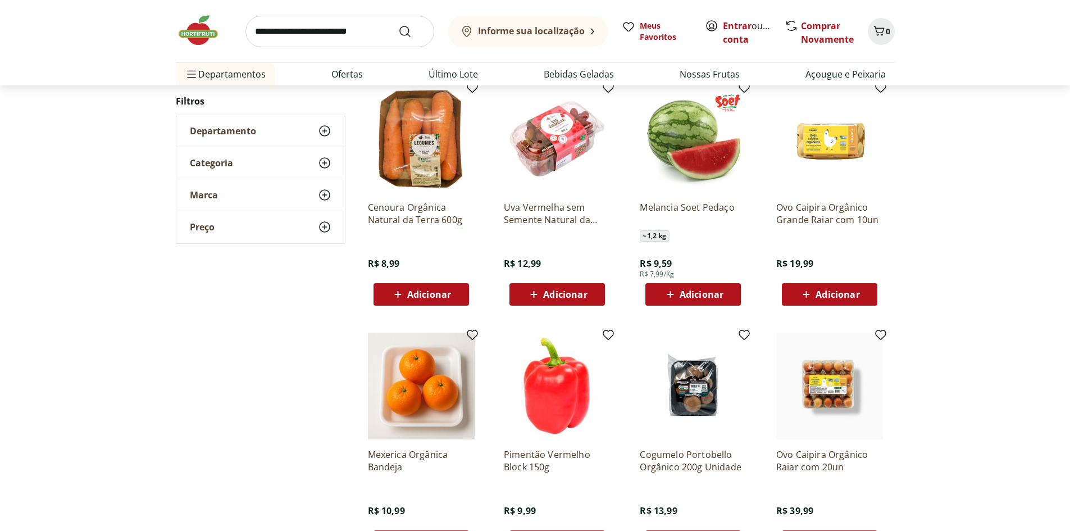
scroll to position [944, 0]
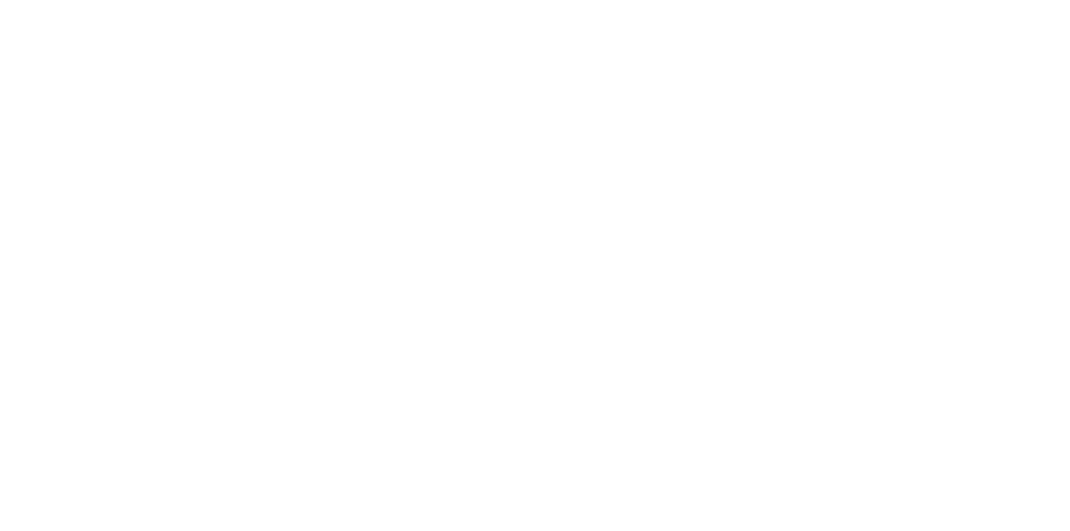
select select "**********"
